Goal: Navigation & Orientation: Find specific page/section

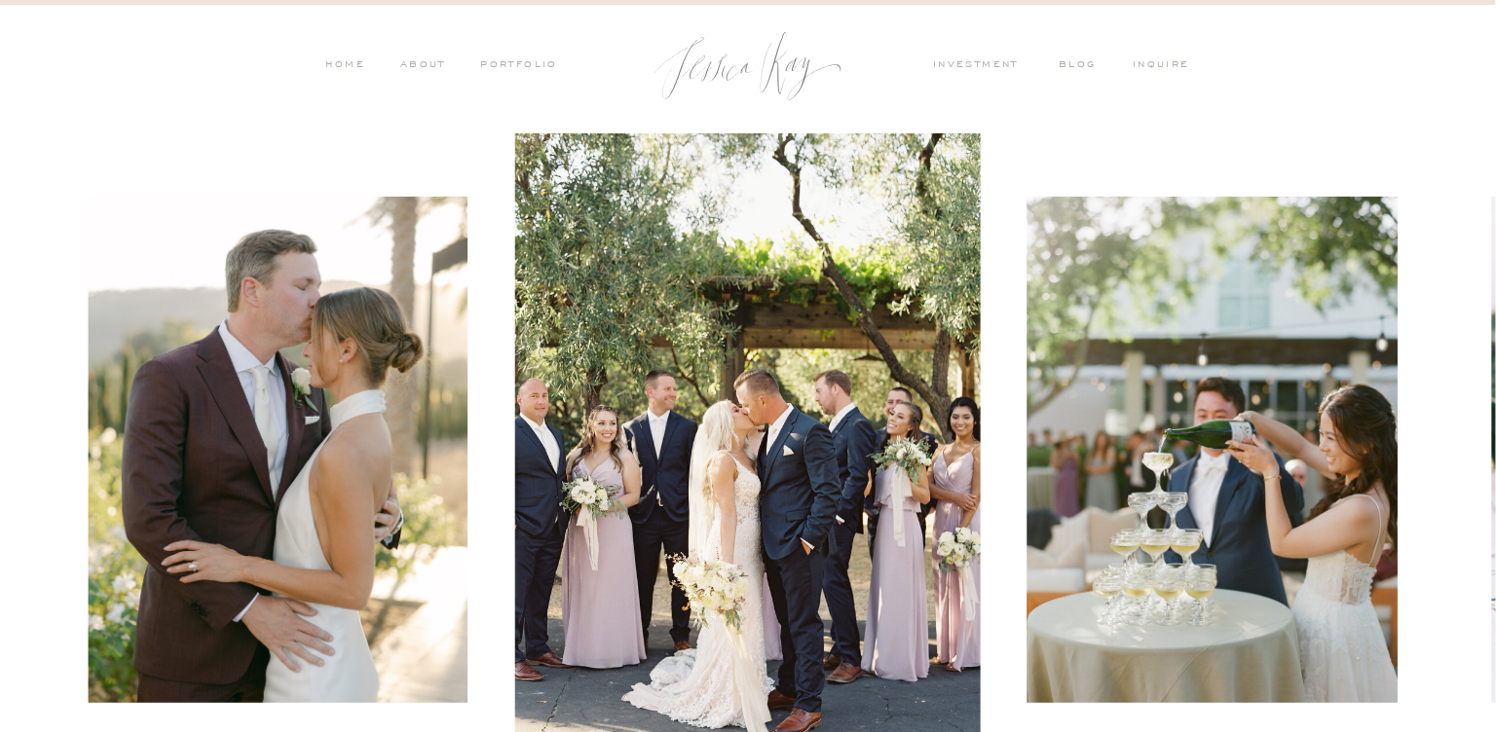
click at [983, 66] on nav "investment" at bounding box center [980, 66] width 95 height 18
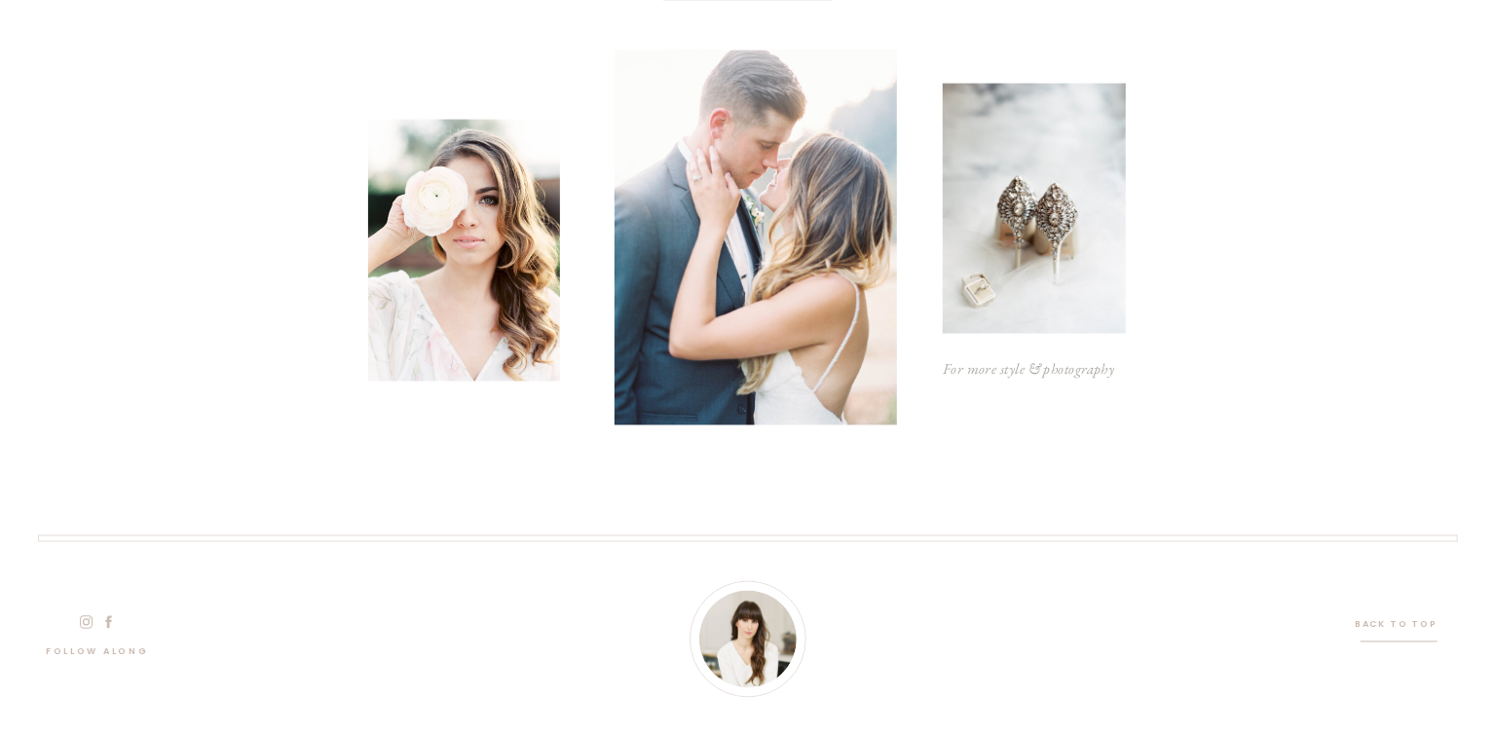
scroll to position [6083, 0]
